Goal: Task Accomplishment & Management: Manage account settings

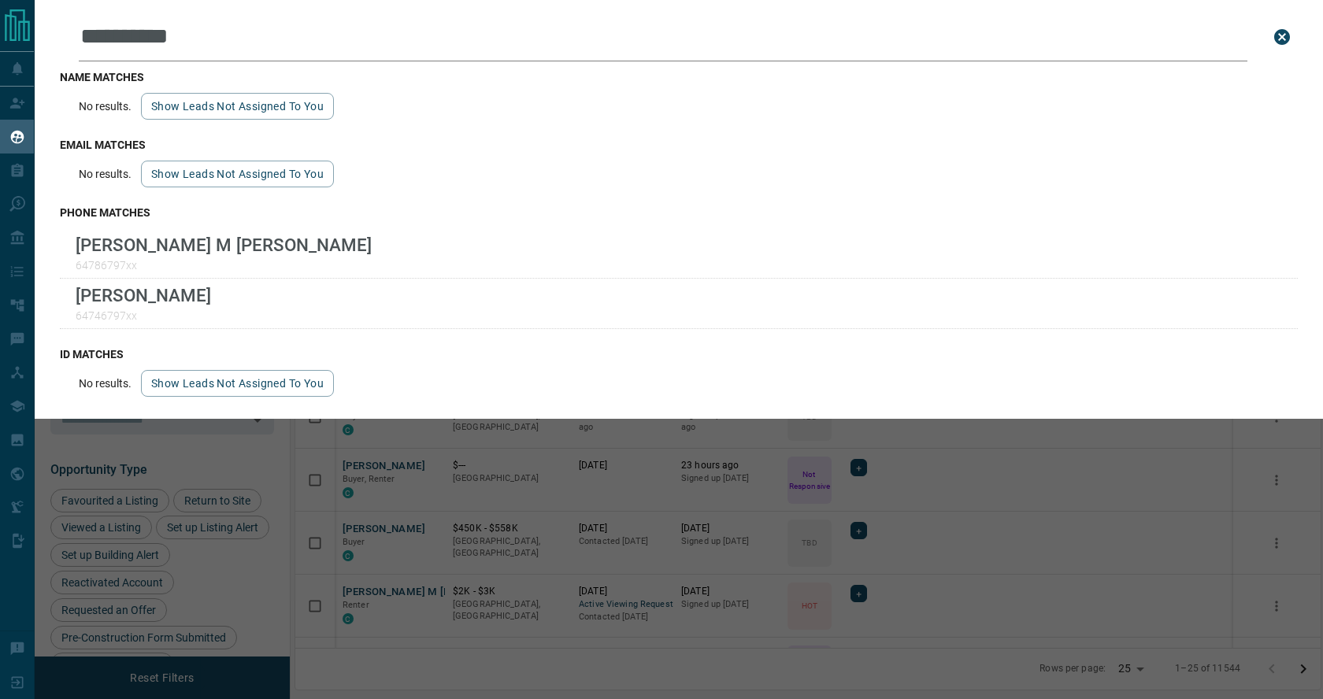
scroll to position [558, 1025]
click at [1286, 39] on icon "close search bar" at bounding box center [1282, 37] width 16 height 16
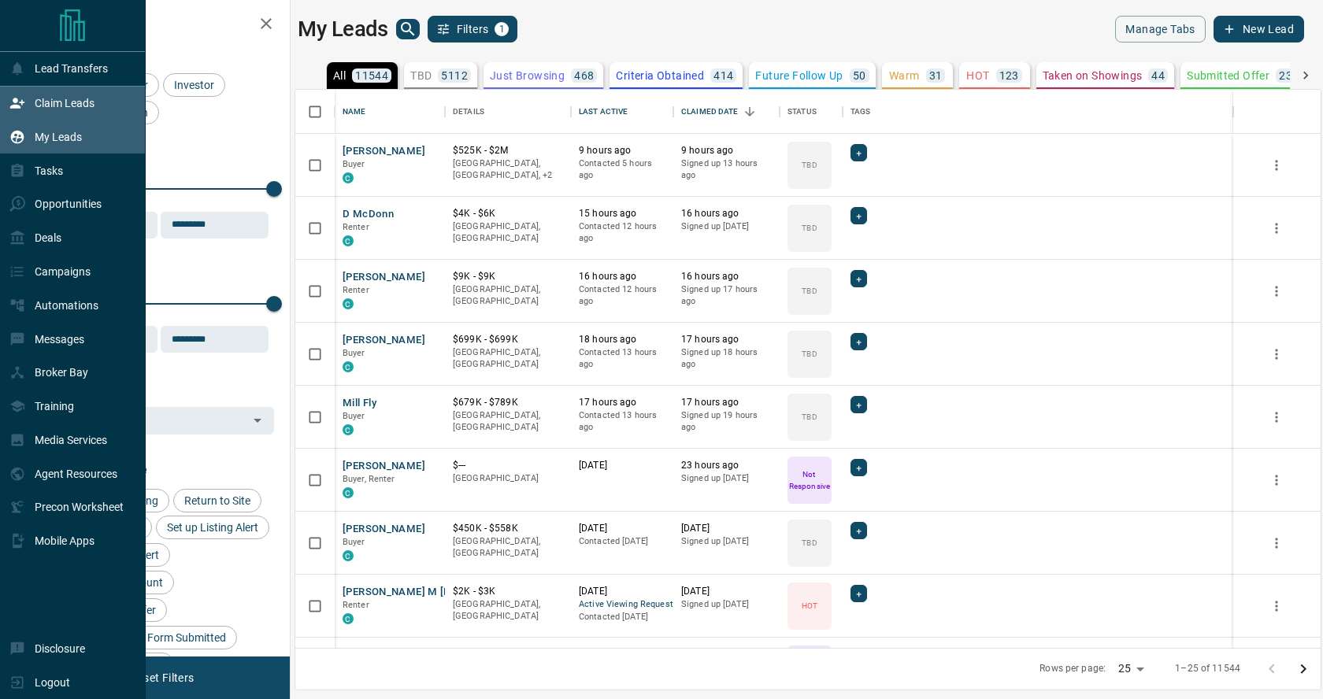
click at [90, 102] on p "Claim Leads" at bounding box center [65, 103] width 60 height 13
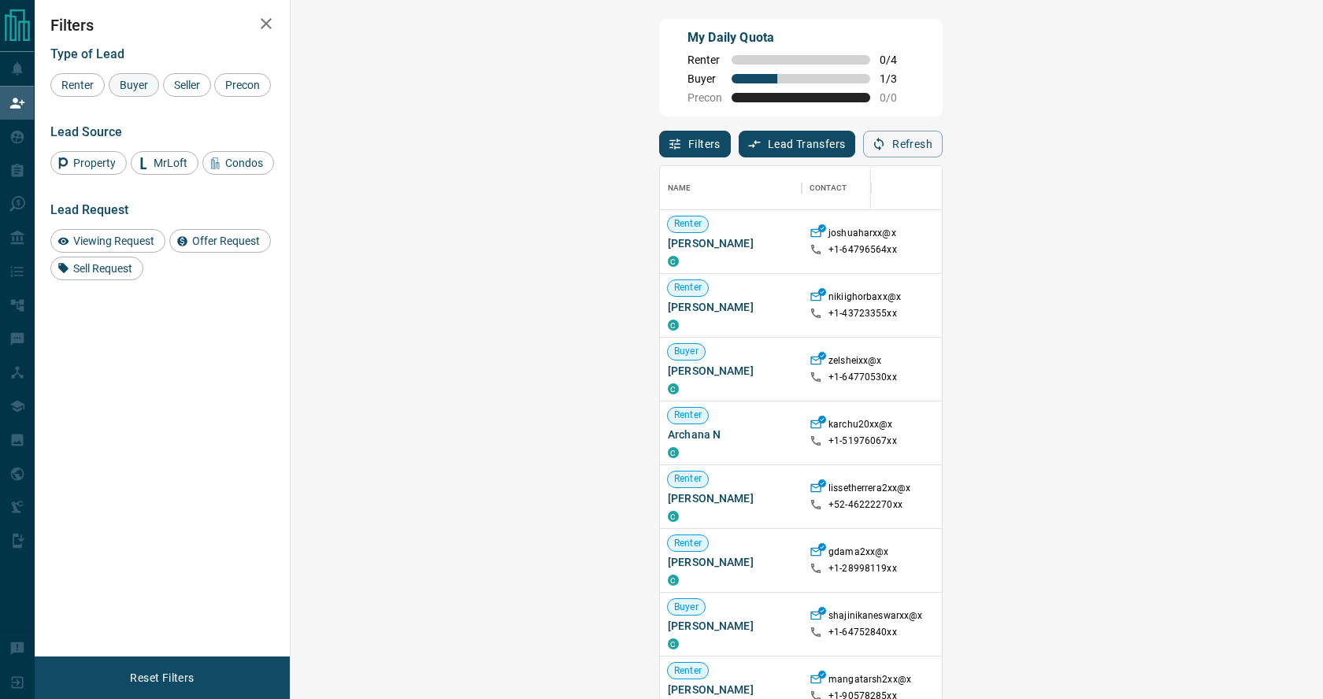
scroll to position [535, 998]
click at [128, 82] on span "Buyer" at bounding box center [133, 85] width 39 height 13
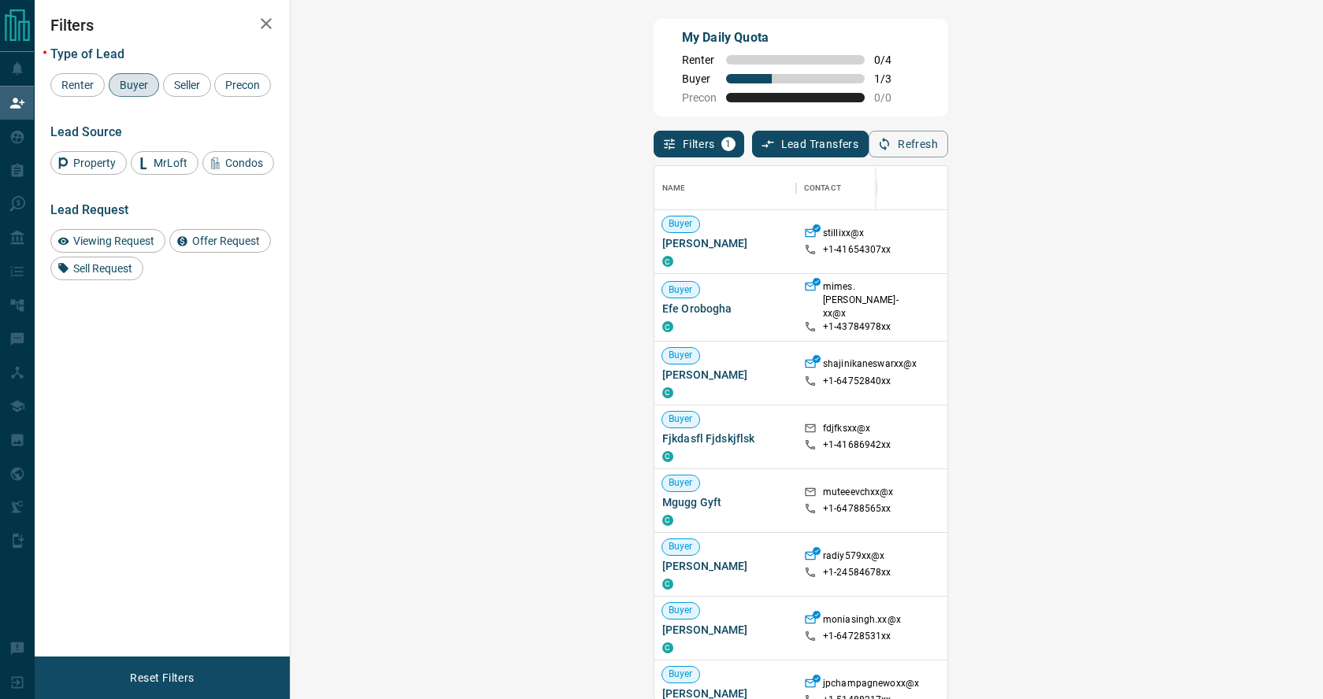
scroll to position [535, 998]
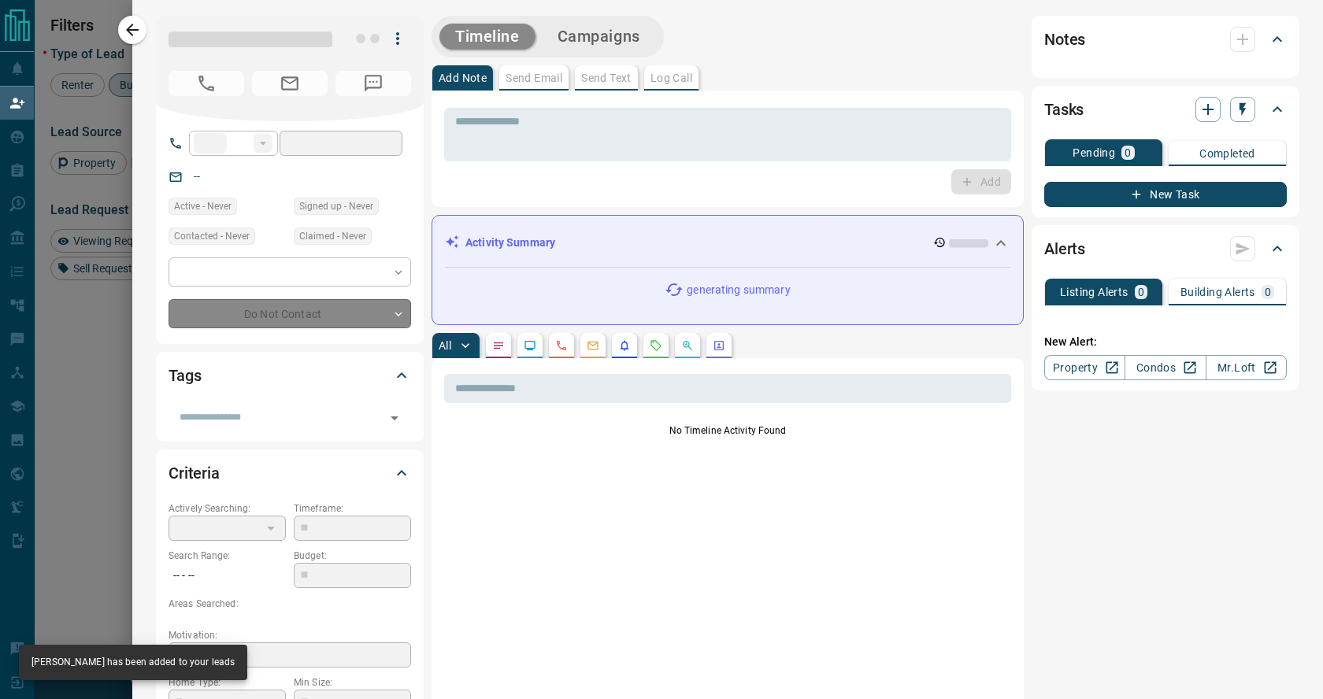
type input "**"
type input "**********"
type input "**"
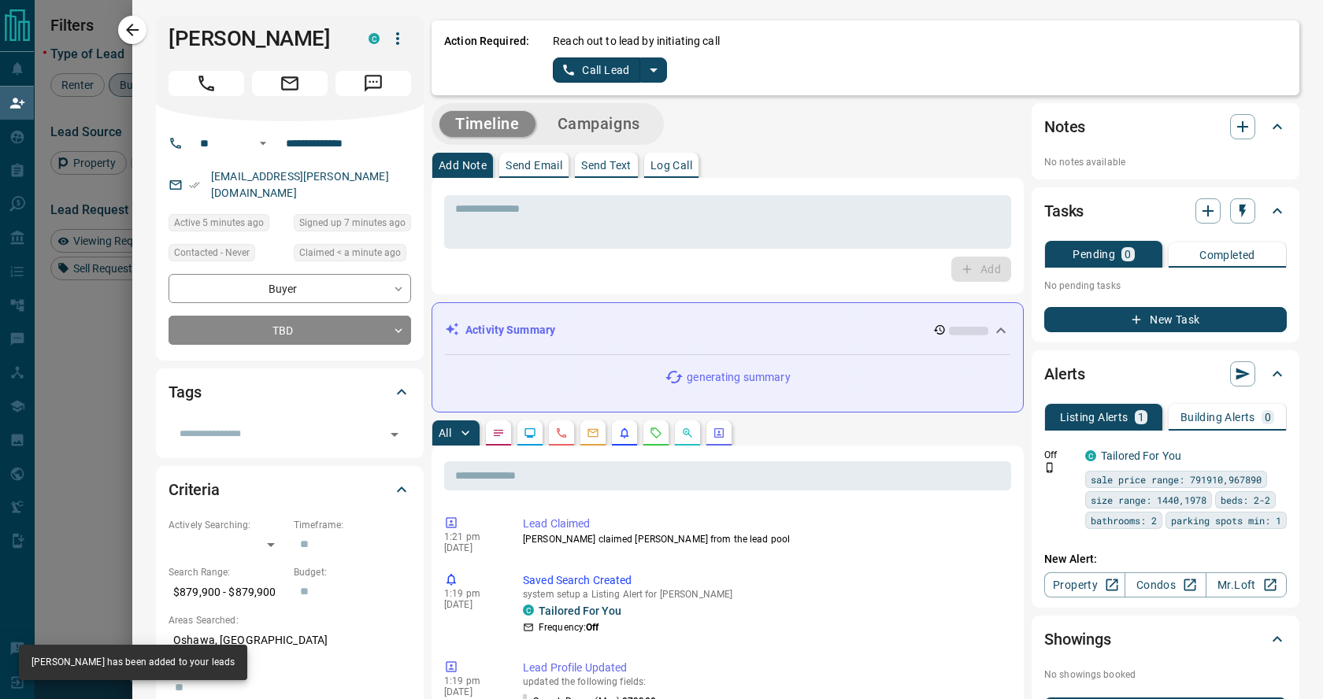
click at [653, 69] on icon "split button" at bounding box center [653, 70] width 8 height 4
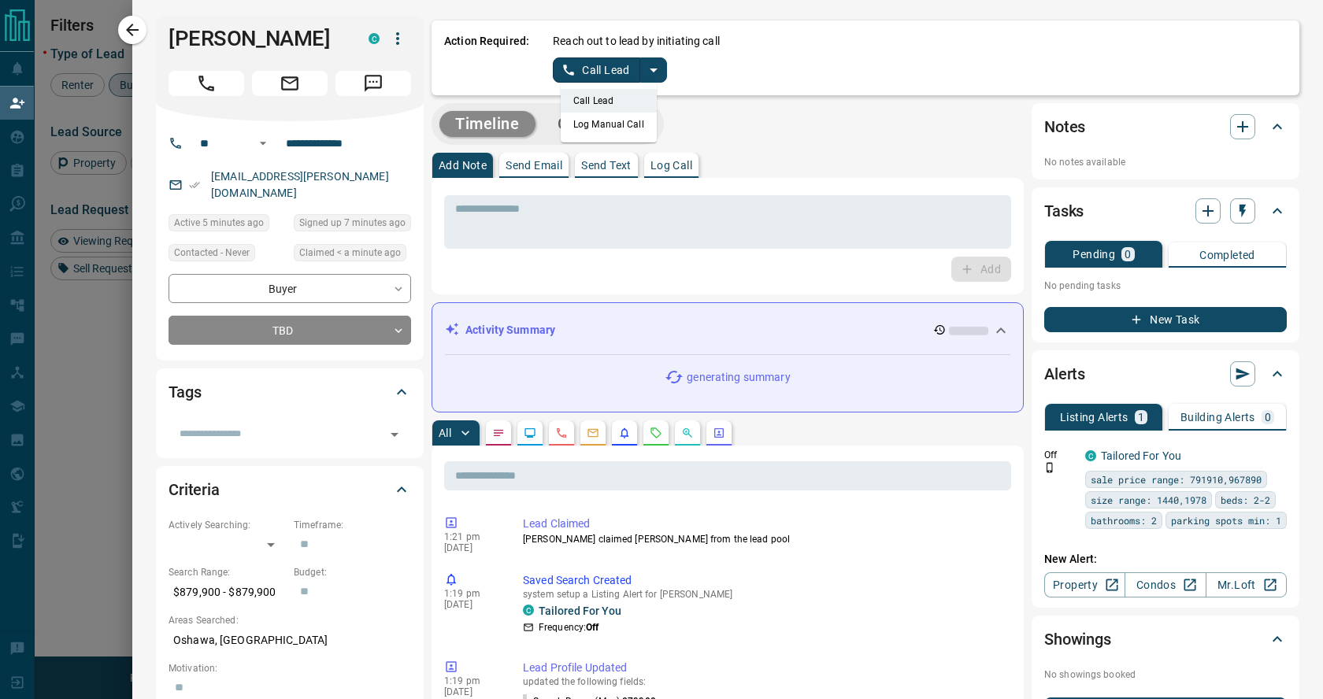
click at [615, 123] on li "Log Manual Call" at bounding box center [609, 125] width 96 height 24
click at [602, 71] on button "Log Manual Call" at bounding box center [605, 69] width 104 height 25
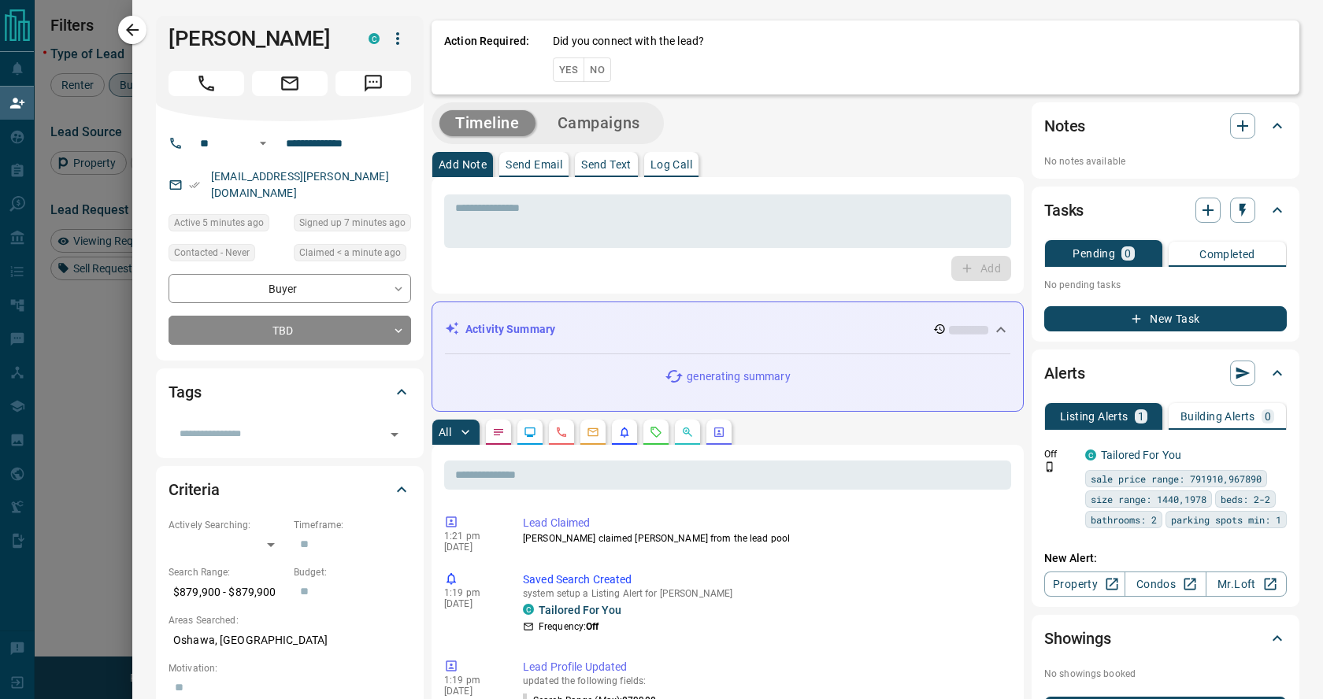
click at [601, 71] on button "No" at bounding box center [597, 69] width 28 height 24
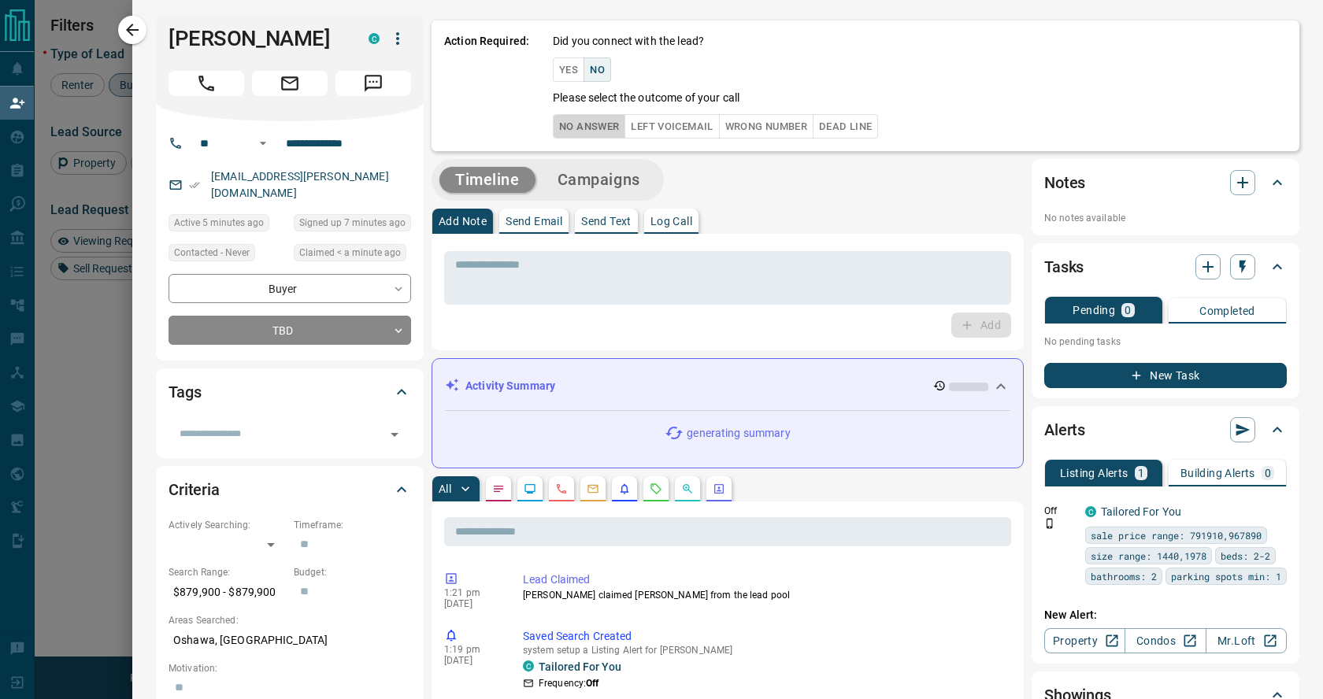
click at [585, 125] on button "No Answer" at bounding box center [589, 126] width 72 height 24
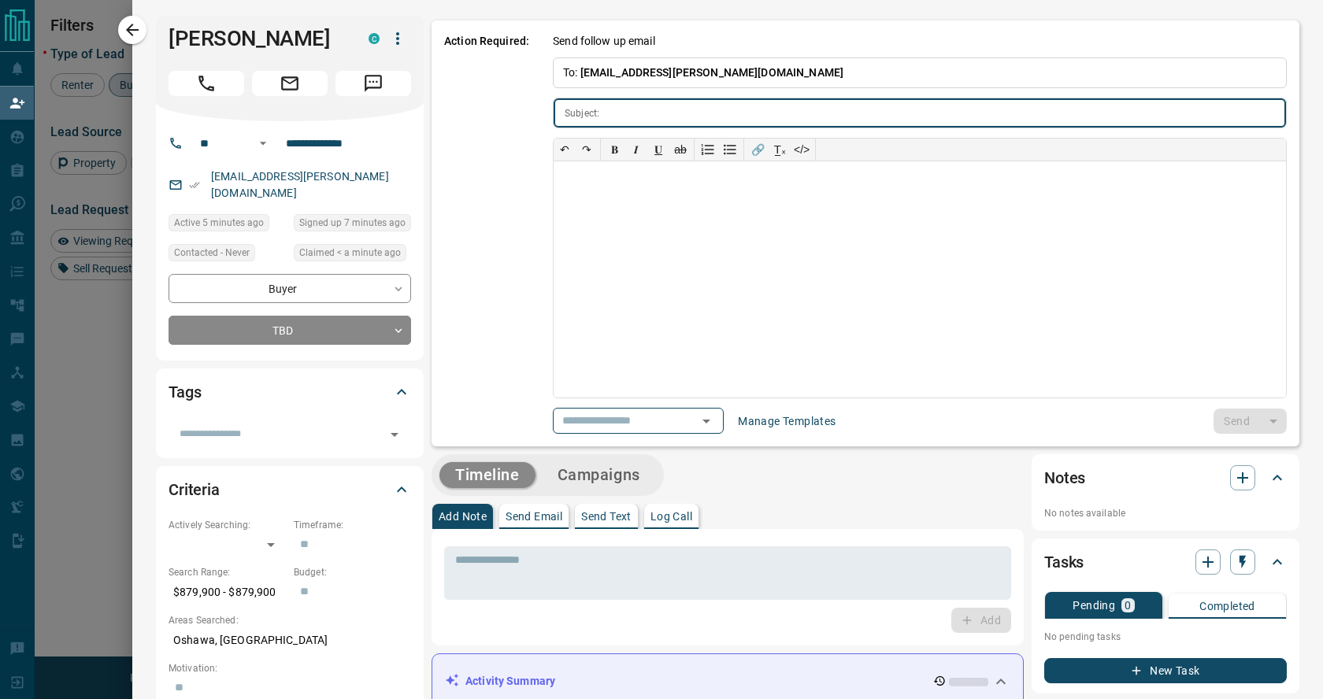
type input "**********"
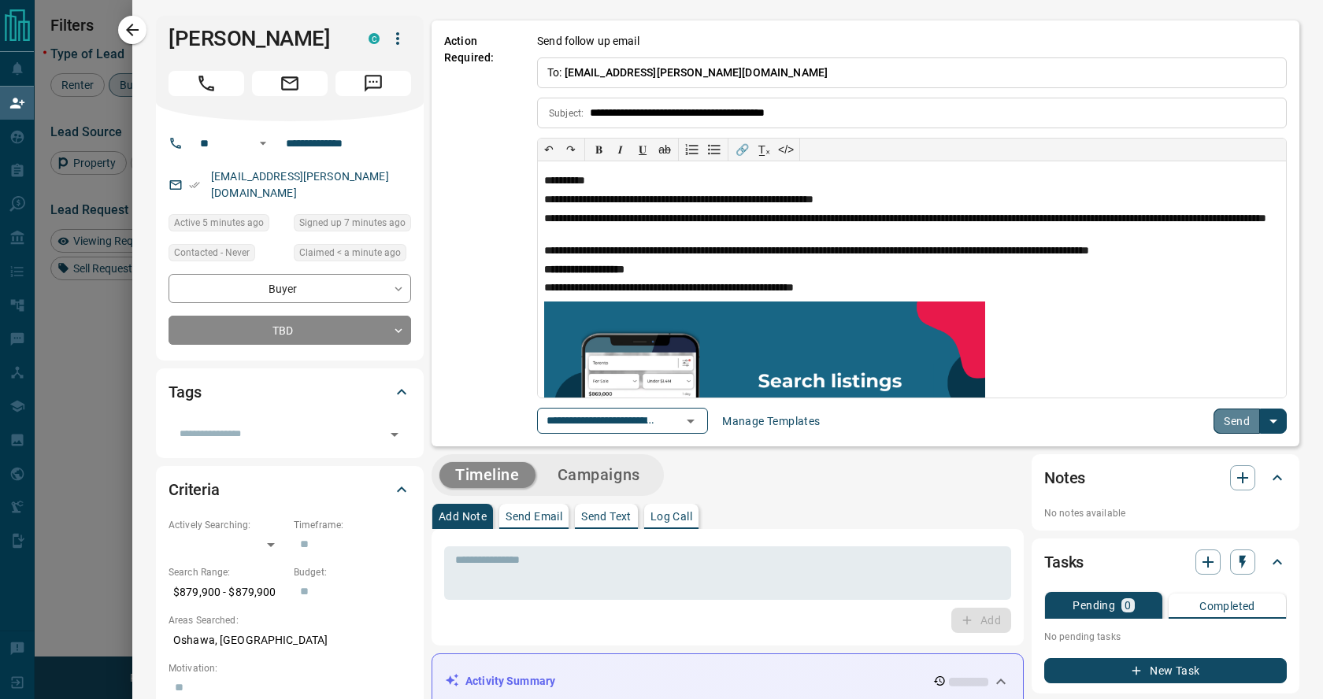
click at [1226, 426] on button "Send" at bounding box center [1236, 421] width 46 height 25
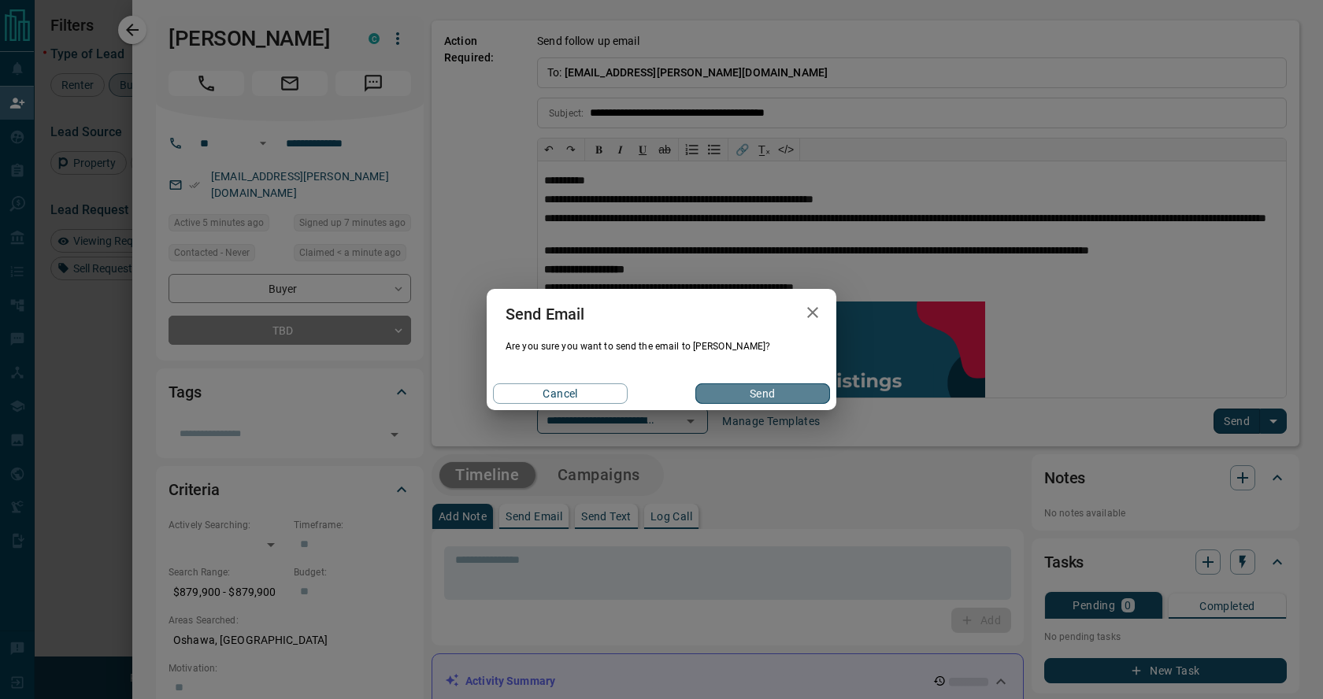
click at [757, 397] on button "Send" at bounding box center [762, 393] width 135 height 20
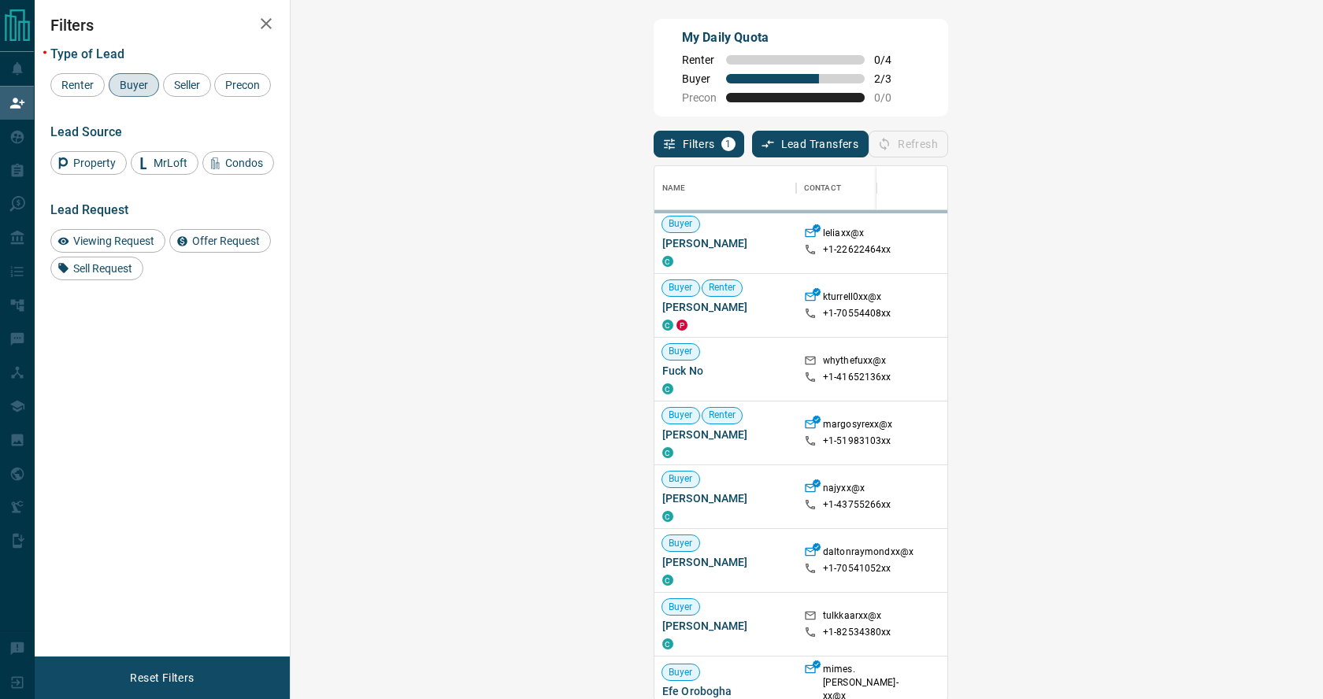
scroll to position [535, 998]
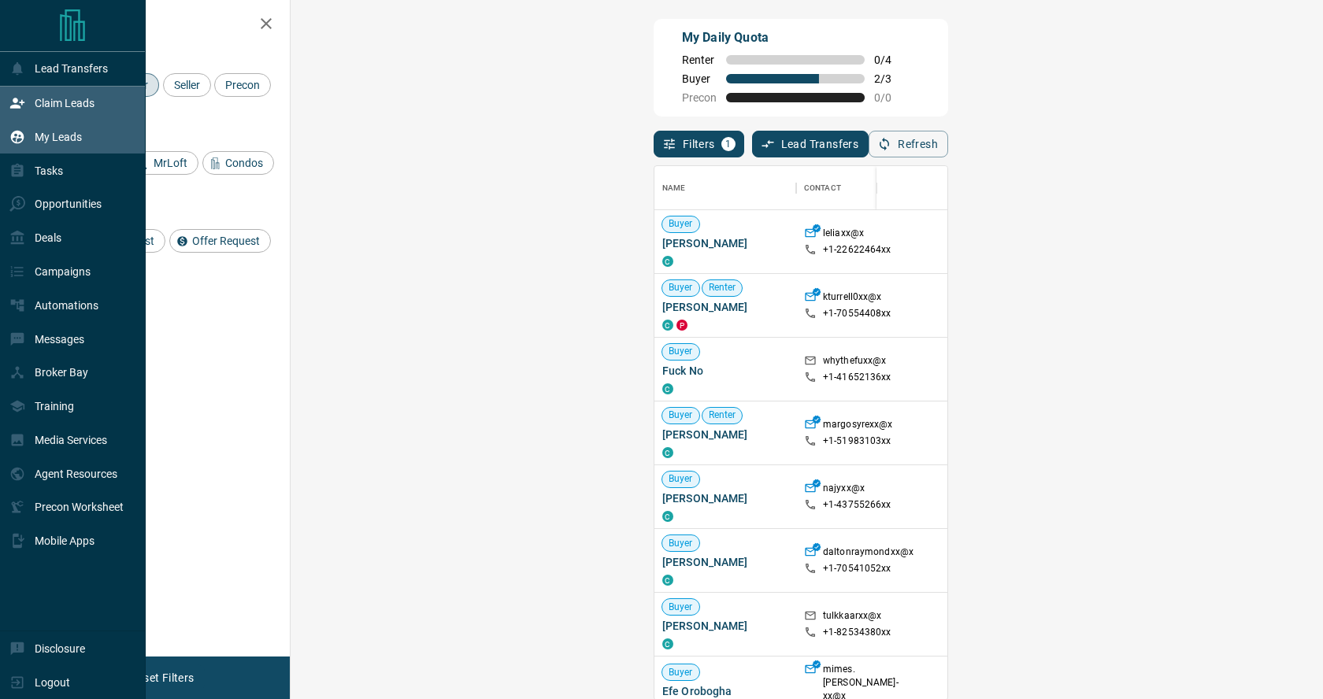
click at [62, 136] on p "My Leads" at bounding box center [58, 137] width 47 height 13
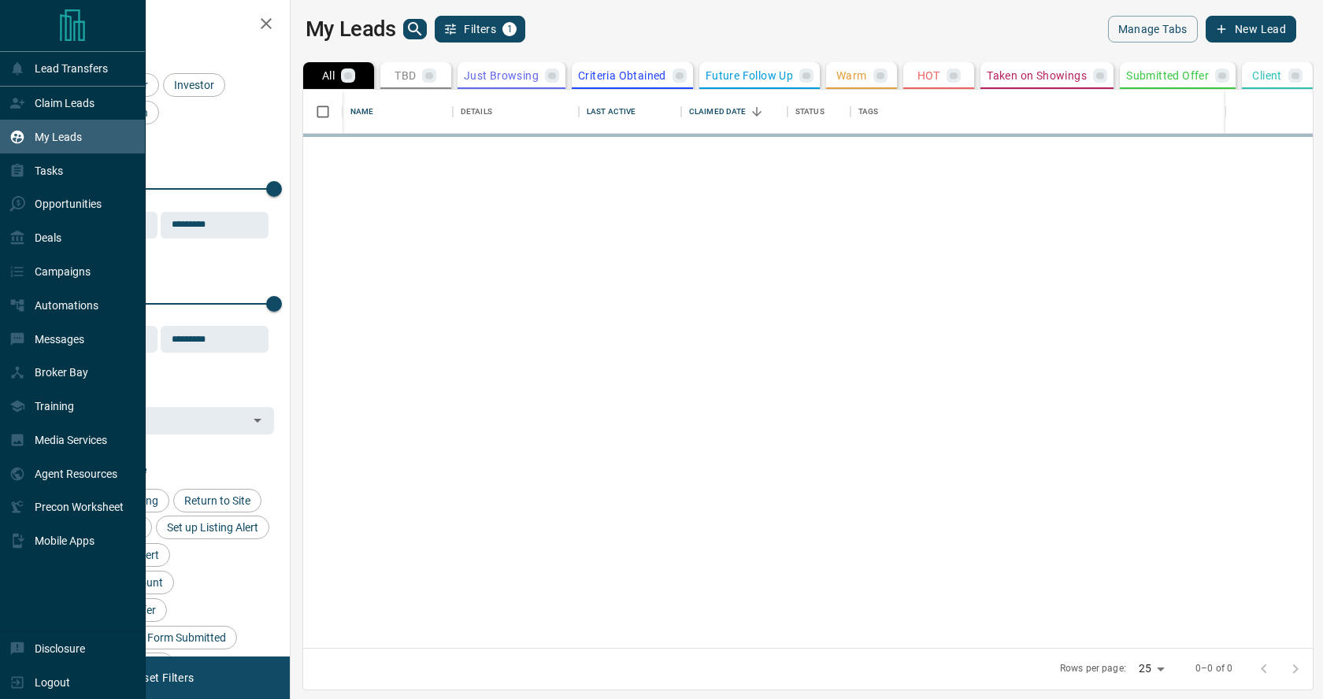
scroll to position [558, 1025]
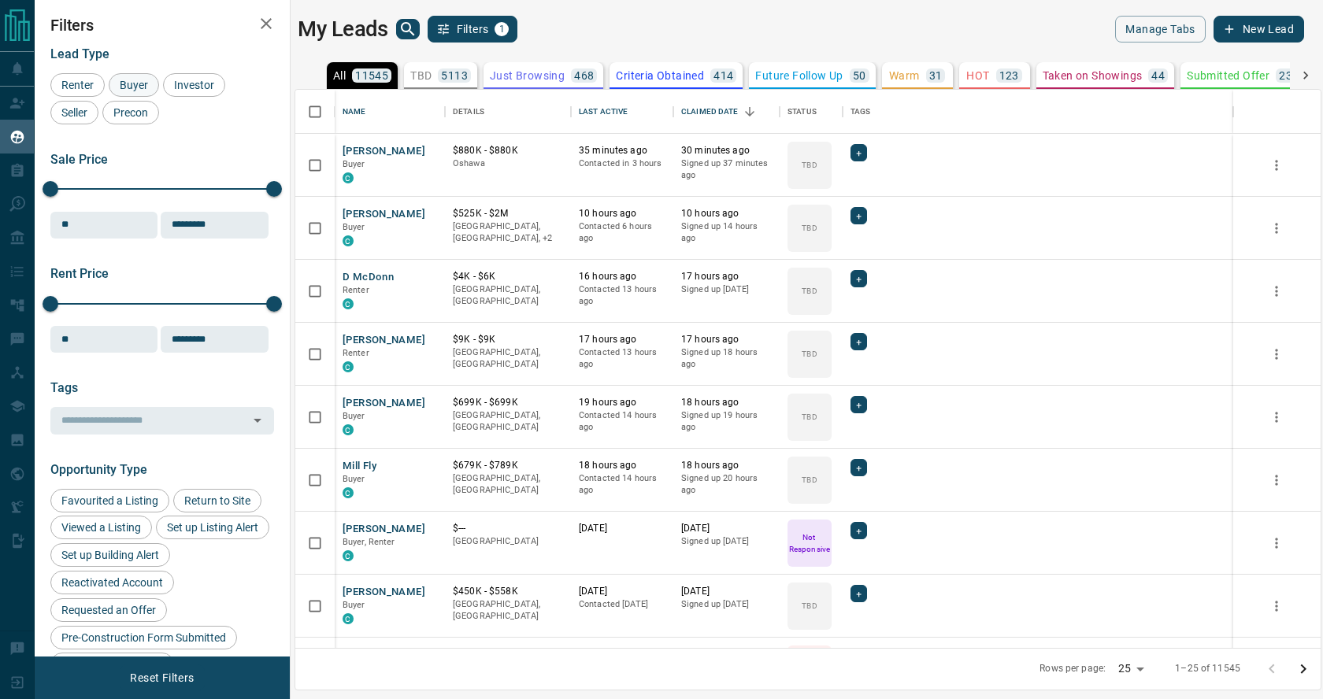
click at [126, 83] on span "Buyer" at bounding box center [133, 85] width 39 height 13
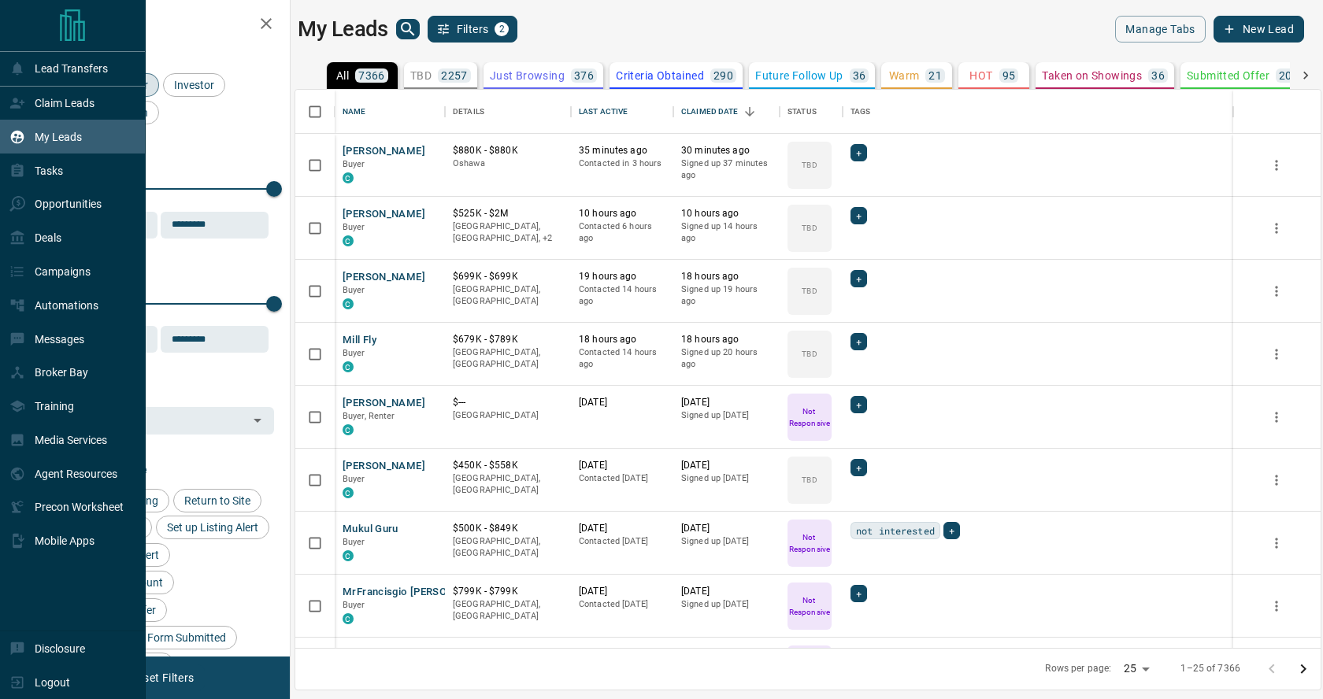
click at [52, 134] on p "My Leads" at bounding box center [58, 137] width 47 height 13
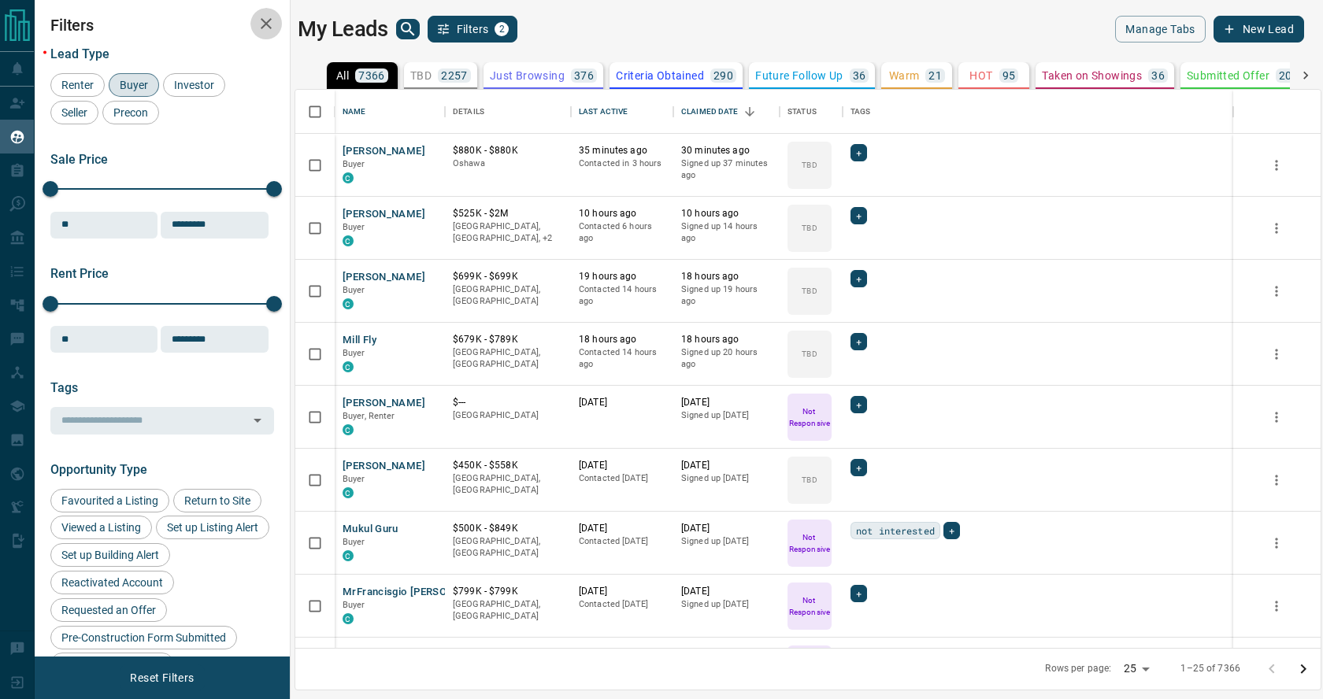
click at [266, 23] on icon "button" at bounding box center [266, 23] width 11 height 11
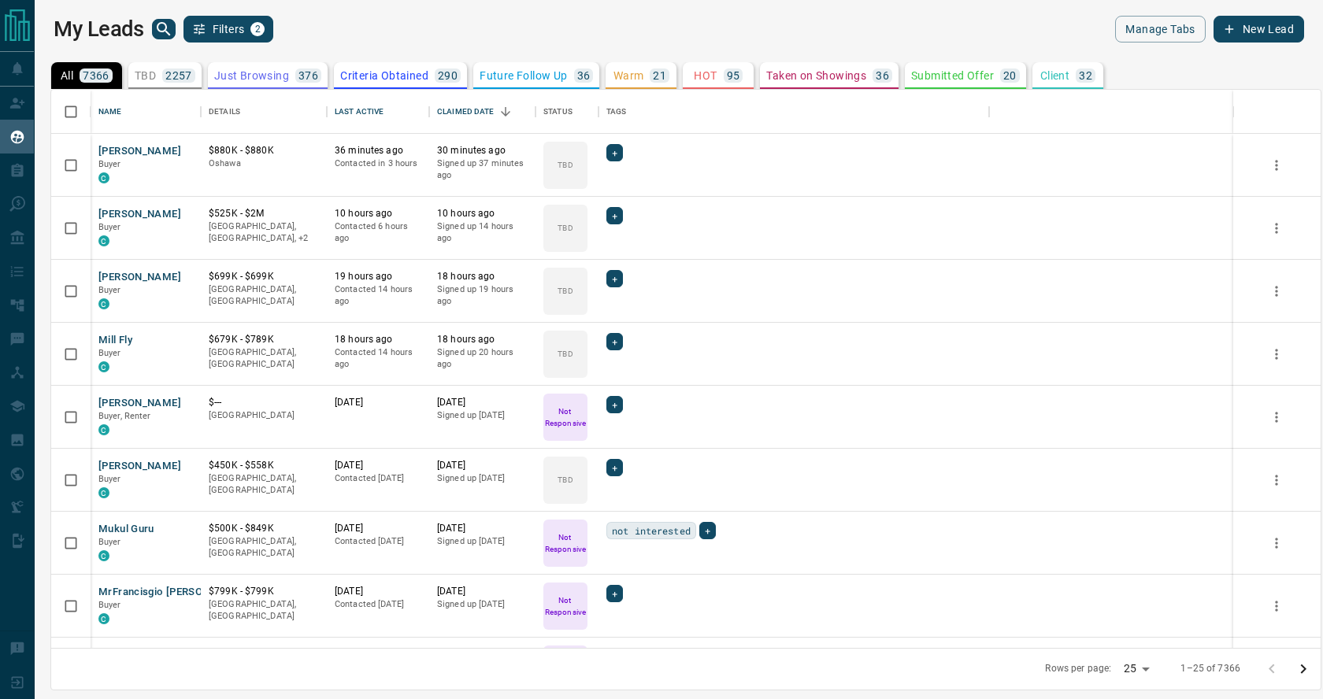
scroll to position [558, 1269]
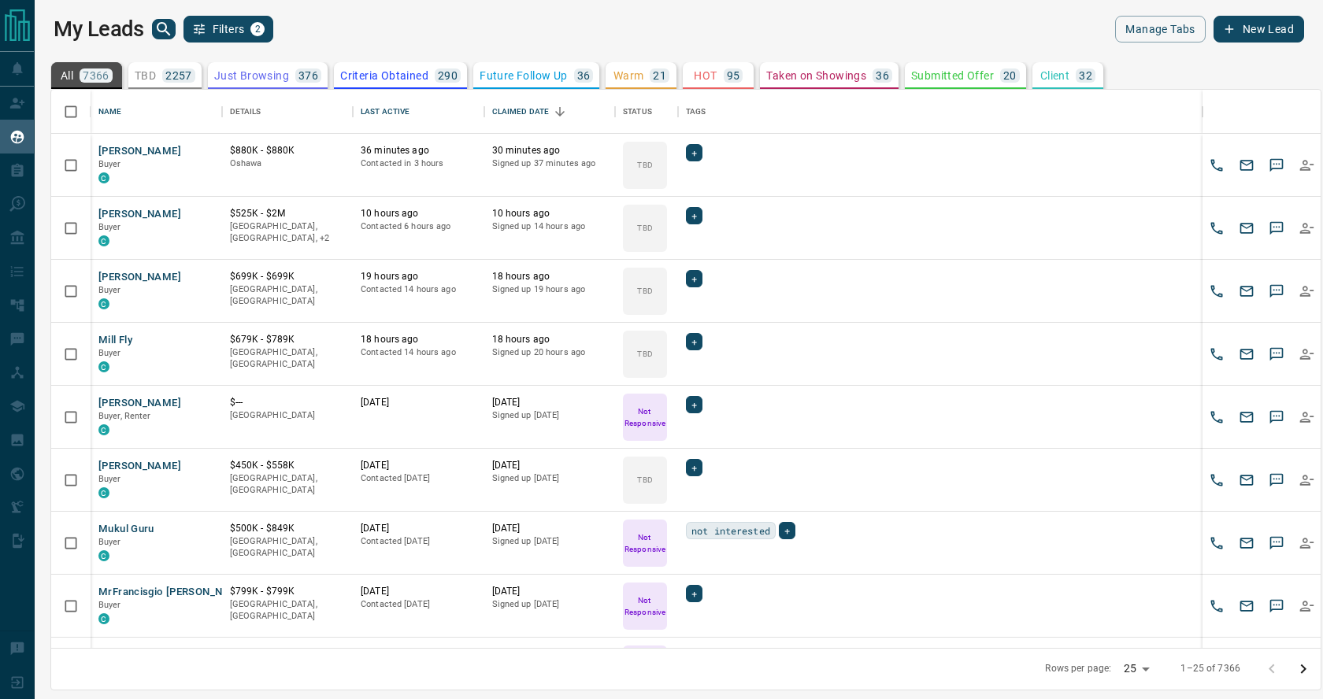
click at [61, 71] on p "All" at bounding box center [67, 75] width 13 height 11
click at [382, 111] on div "Last Active" at bounding box center [385, 112] width 49 height 44
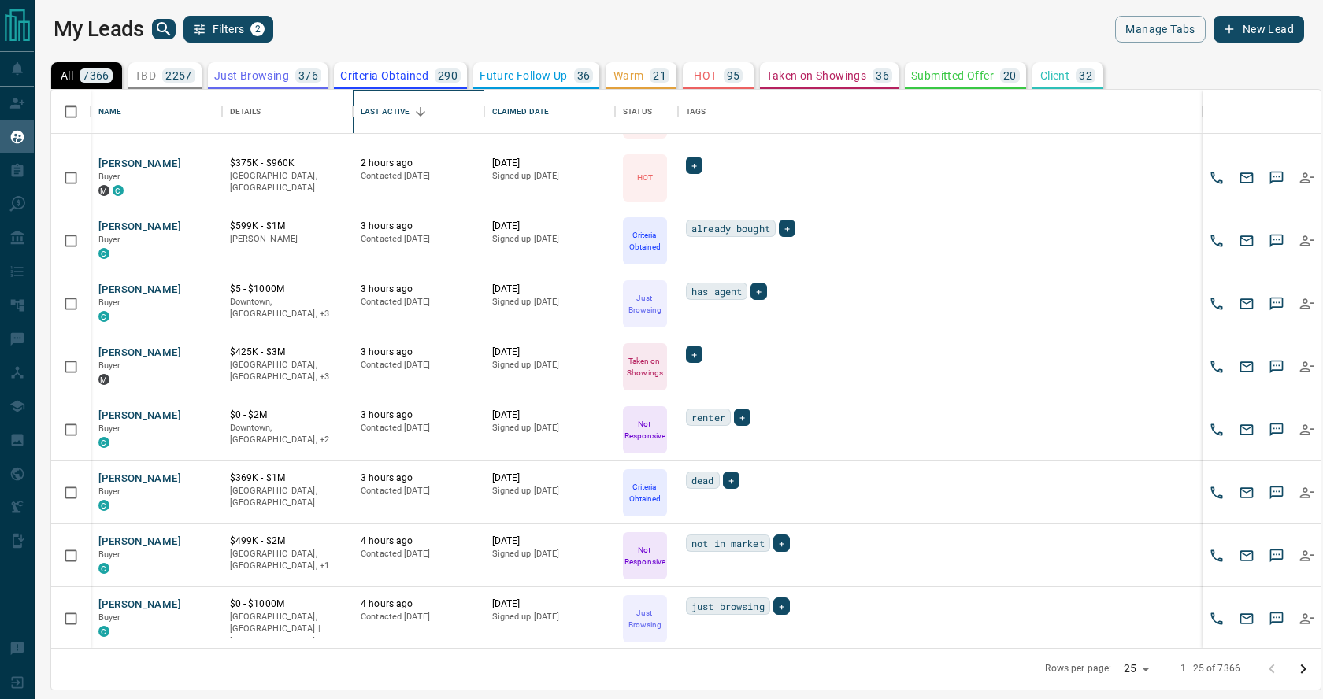
scroll to position [1060, 0]
click at [1307, 670] on icon "Go to next page" at bounding box center [1302, 669] width 19 height 19
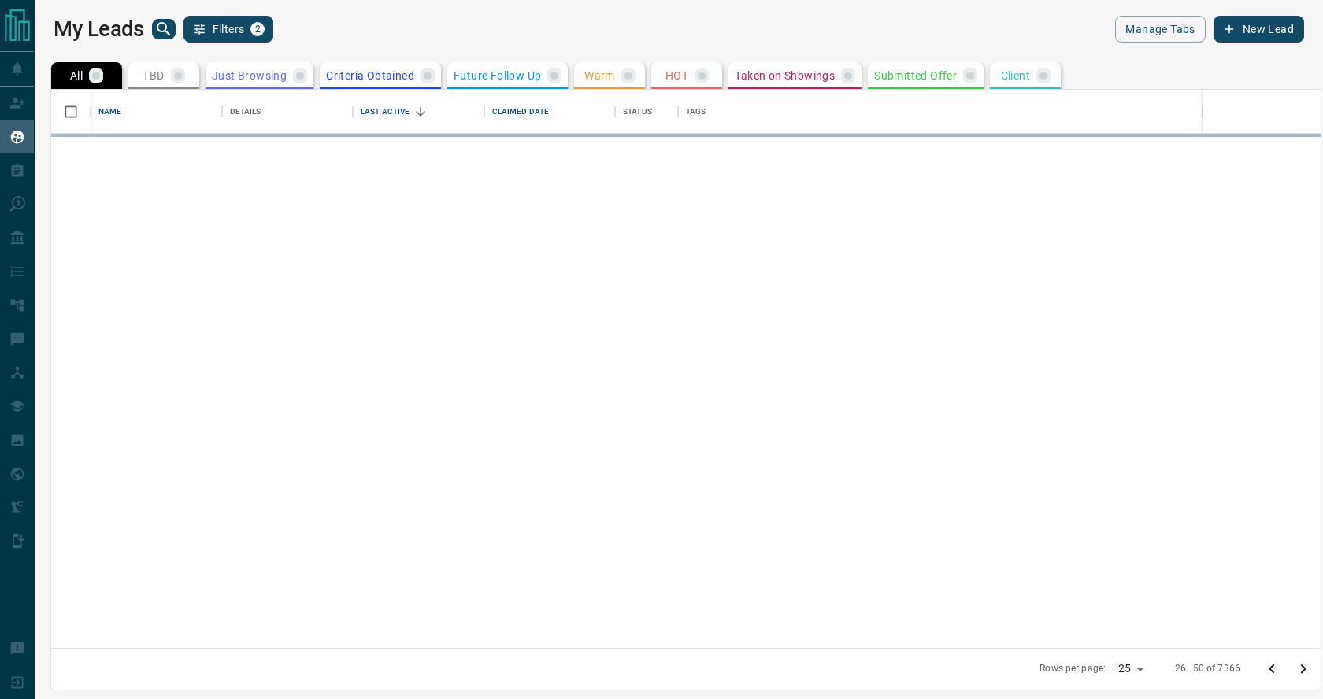
scroll to position [0, 0]
